Goal: Task Accomplishment & Management: Manage account settings

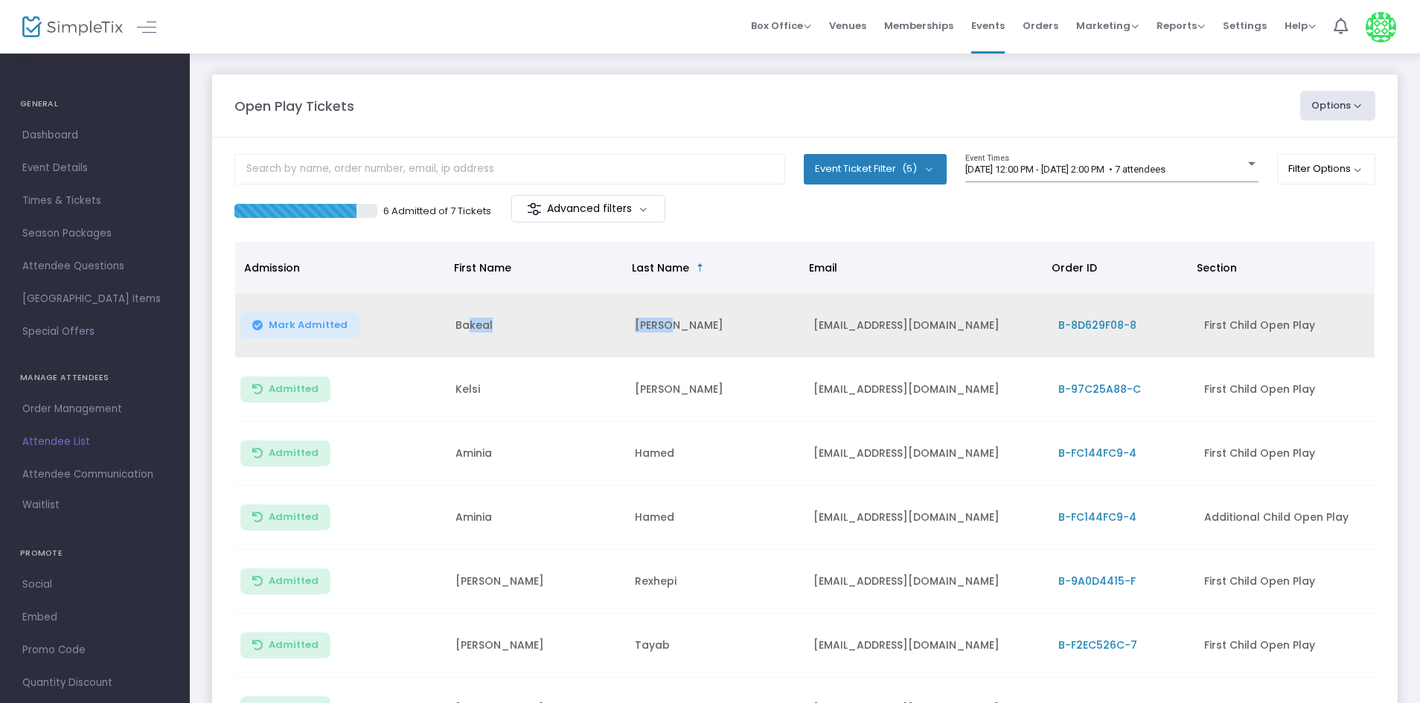
drag, startPoint x: 671, startPoint y: 326, endPoint x: 470, endPoint y: 339, distance: 201.3
click at [470, 339] on tr "Mark Admitted [PERSON_NAME] [EMAIL_ADDRESS][DOMAIN_NAME] B-8D629F08-8 First Chi…" at bounding box center [804, 326] width 1139 height 64
click at [470, 339] on td "Bakeal" at bounding box center [536, 326] width 179 height 64
click at [288, 336] on button "Mark Admitted" at bounding box center [299, 326] width 119 height 26
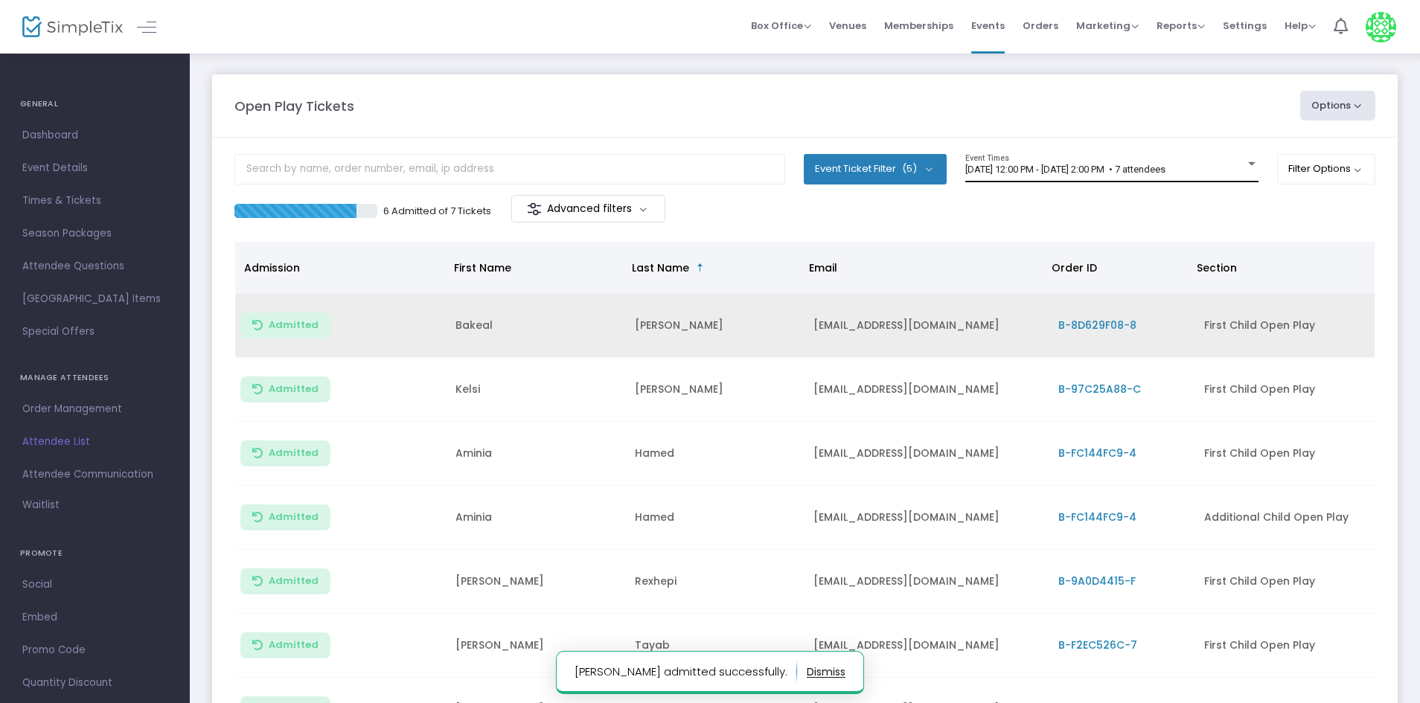
click at [1165, 176] on div "[DATE] 12:00 PM - [DATE] 2:00 PM • 7 attendees Event Times" at bounding box center [1111, 168] width 293 height 28
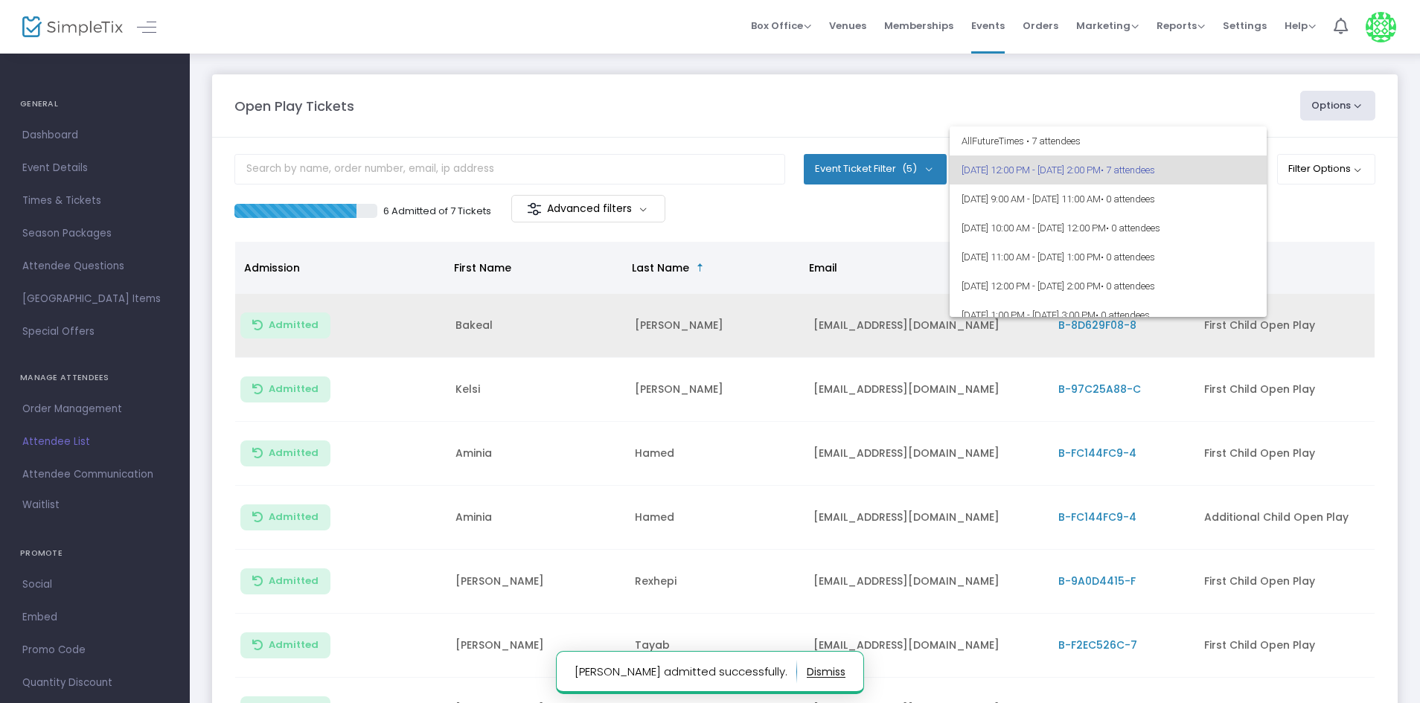
click at [1300, 269] on div at bounding box center [710, 351] width 1420 height 703
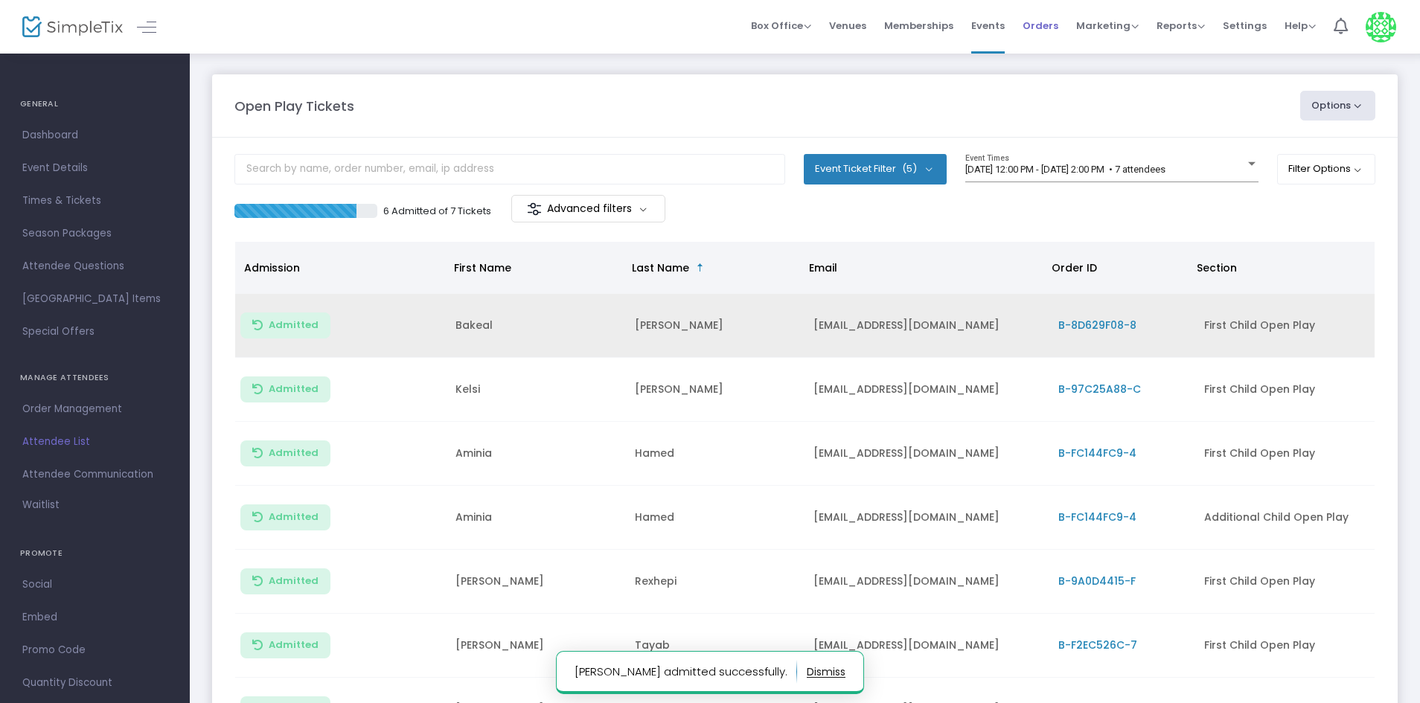
click at [1063, 22] on li "Orders" at bounding box center [1041, 27] width 54 height 54
click at [1058, 28] on span "Orders" at bounding box center [1041, 26] width 36 height 38
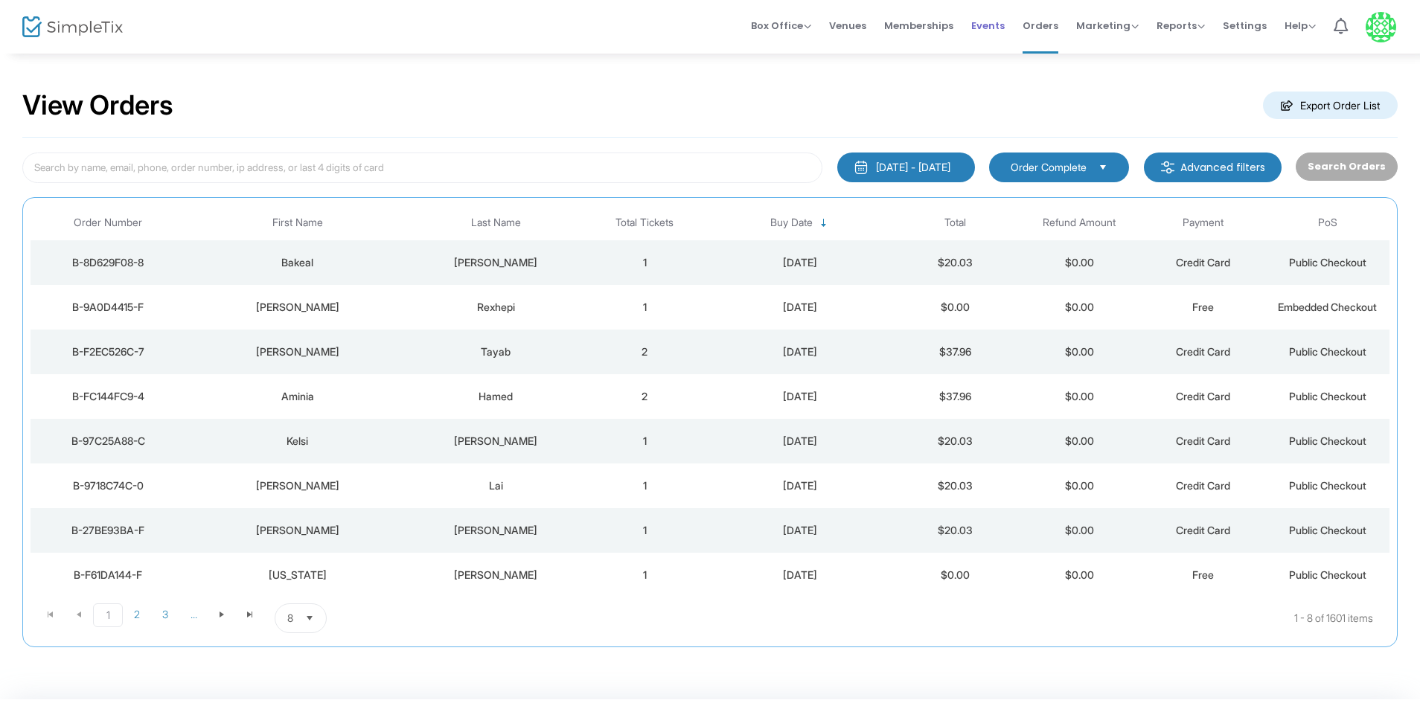
click at [1005, 28] on span "Events" at bounding box center [987, 26] width 33 height 38
